Goal: Task Accomplishment & Management: Complete application form

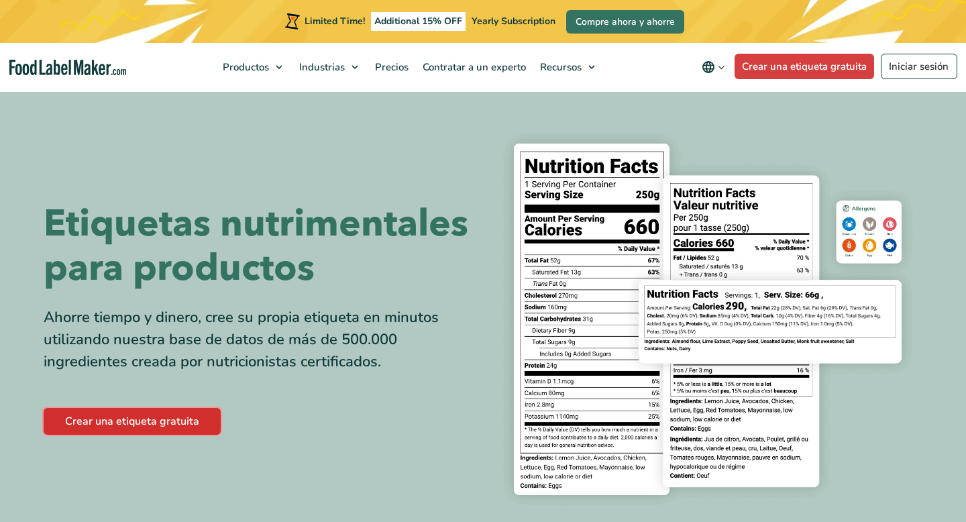
click at [139, 421] on link "Crear una etiqueta gratuita" at bounding box center [132, 421] width 177 height 27
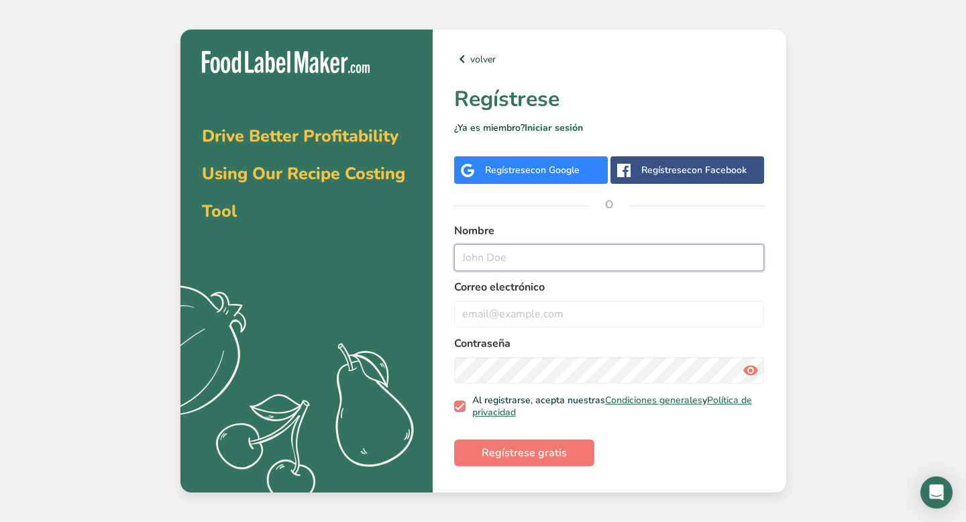
click at [552, 257] on input "text" at bounding box center [609, 257] width 310 height 27
type input "[PERSON_NAME]"
click at [549, 152] on div "volver Regístrese ¿Ya es miembro? Iniciar sesión Regístrese con Google Regístre…" at bounding box center [609, 261] width 353 height 463
click at [549, 162] on div "Regístrese con Google" at bounding box center [531, 169] width 154 height 27
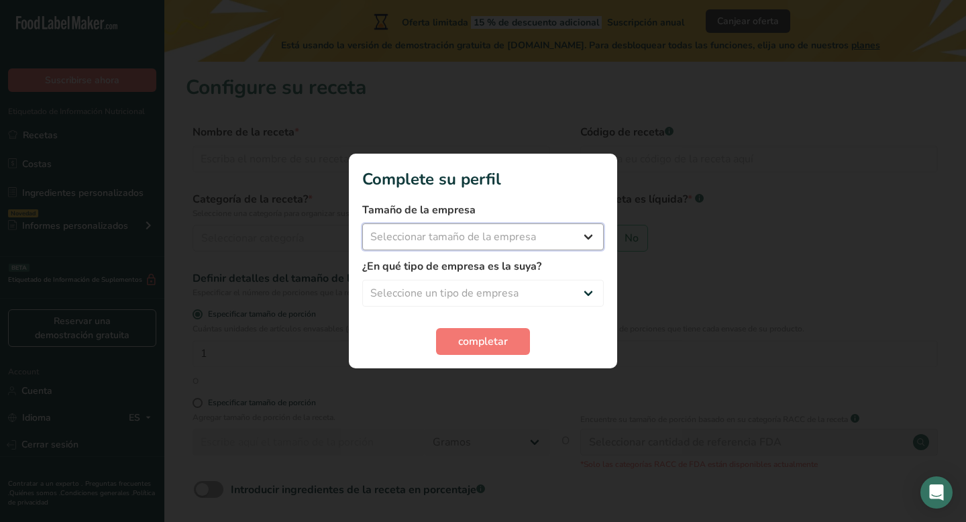
click at [580, 236] on select "Seleccionar tamaño de la empresa Menos de 10 empleados De 10 a 50 empleados De …" at bounding box center [482, 236] width 241 height 27
select select "3"
click at [362, 223] on select "Seleccionar tamaño de la empresa Menos de 10 empleados De 10 a 50 empleados De …" at bounding box center [482, 236] width 241 height 27
click at [473, 296] on select "Seleccione un tipo de empresa Fabricante de alimentos envasados Restaurante y c…" at bounding box center [482, 293] width 241 height 27
click at [362, 280] on select "Seleccione un tipo de empresa Fabricante de alimentos envasados Restaurante y c…" at bounding box center [482, 293] width 241 height 27
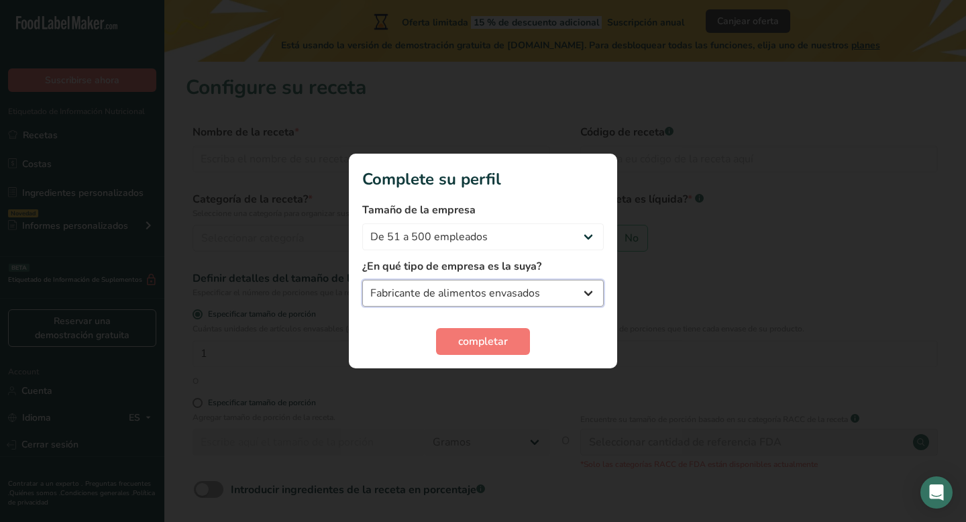
click at [479, 297] on select "Fabricante de alimentos envasados Restaurante y cafetería Panadería Empresa de …" at bounding box center [482, 293] width 241 height 27
select select "8"
click at [362, 280] on select "Fabricante de alimentos envasados Restaurante y cafetería Panadería Empresa de …" at bounding box center [482, 293] width 241 height 27
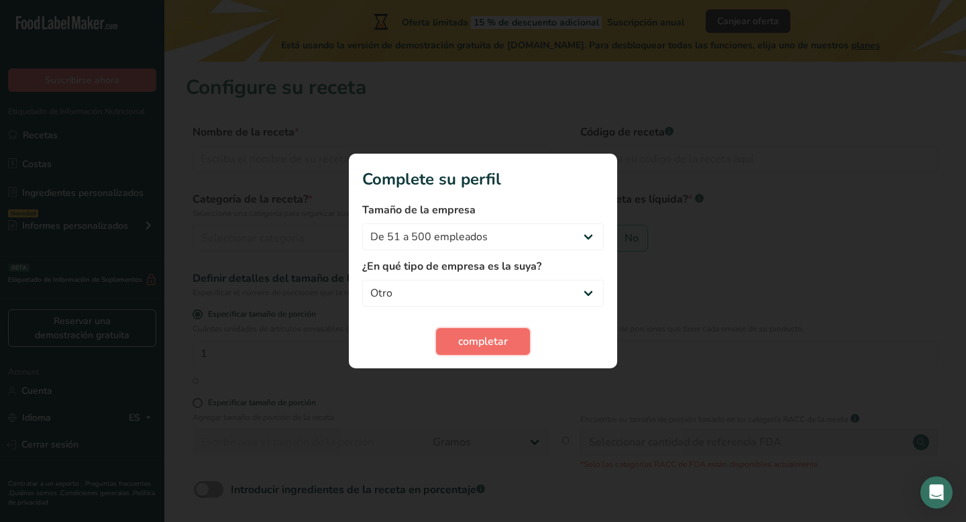
click at [487, 346] on span "completar" at bounding box center [483, 341] width 50 height 16
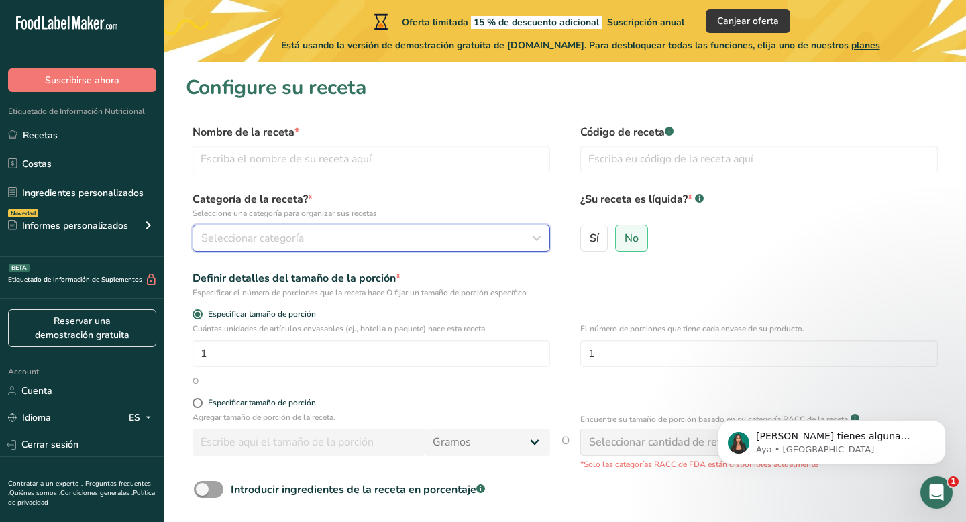
click at [241, 233] on span "Seleccionar categoría" at bounding box center [252, 238] width 103 height 16
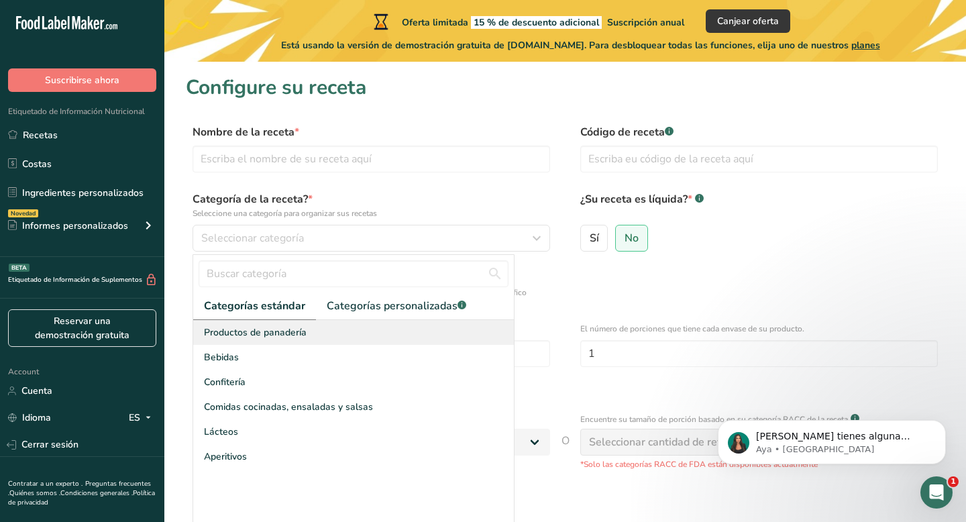
click at [280, 337] on span "Productos de panadería" at bounding box center [255, 332] width 103 height 14
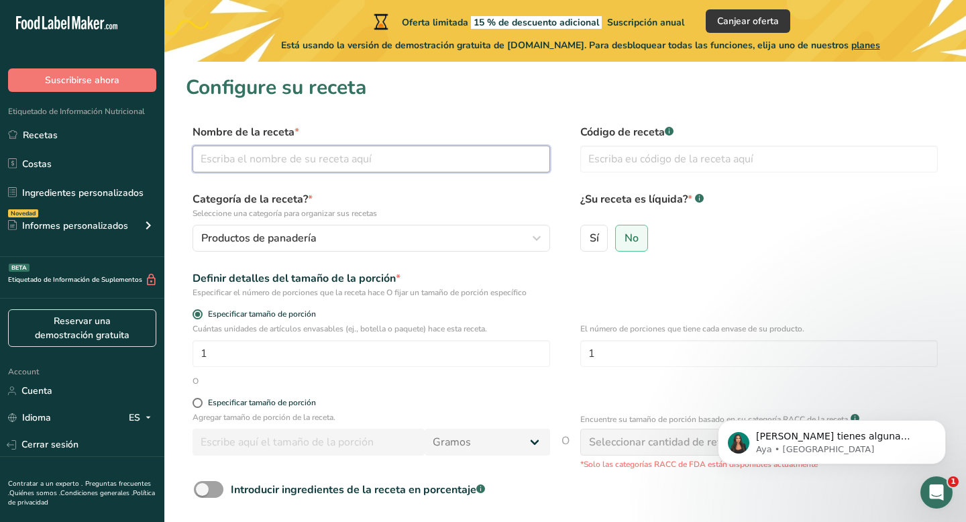
click at [264, 161] on input "text" at bounding box center [370, 159] width 357 height 27
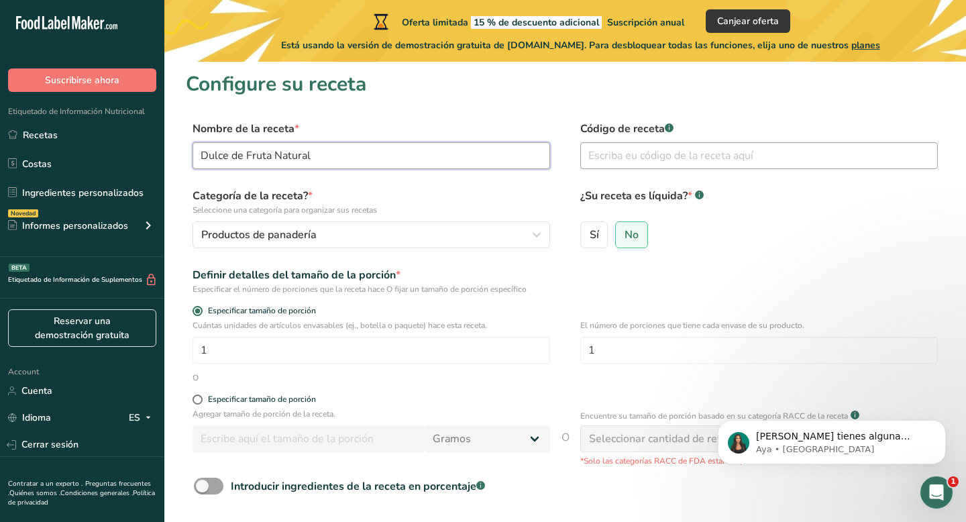
type input "Dulce de Fruta Natural"
click at [620, 159] on input "text" at bounding box center [758, 155] width 357 height 27
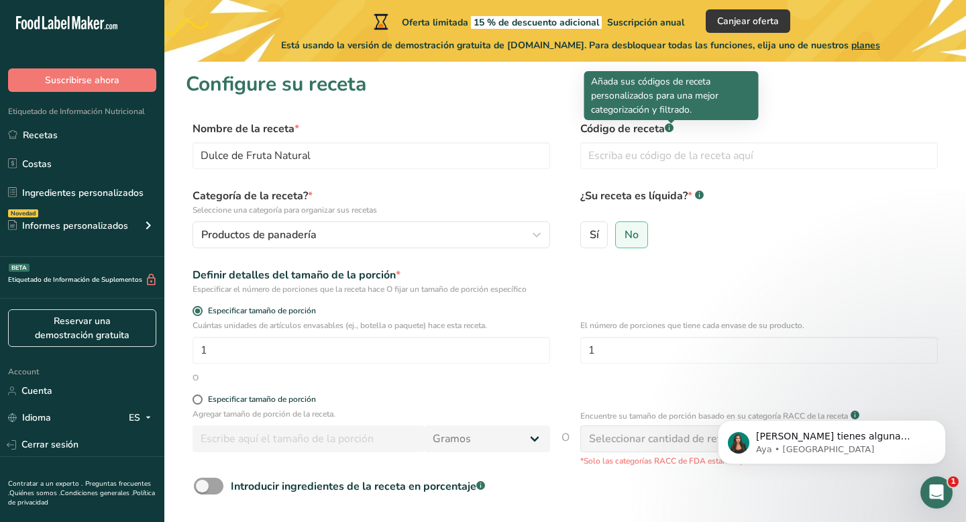
click at [670, 127] on rect at bounding box center [669, 127] width 9 height 9
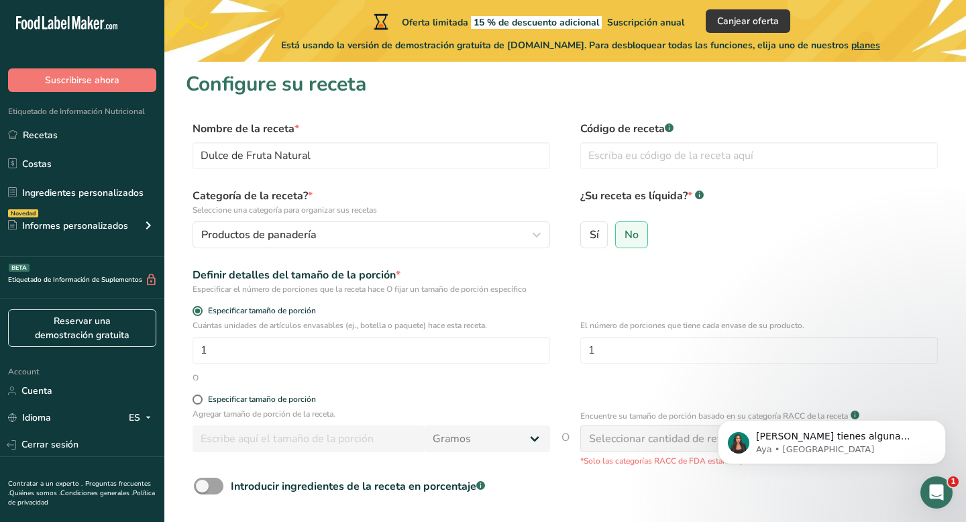
click at [670, 127] on rect at bounding box center [669, 127] width 9 height 9
